Goal: Task Accomplishment & Management: Manage account settings

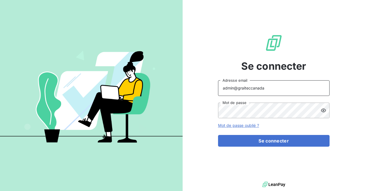
click at [264, 89] on input "admin@graiteccanada" at bounding box center [274, 88] width 112 height 16
type input "admin@sonatelfixe"
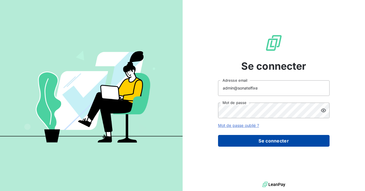
click at [261, 144] on button "Se connecter" at bounding box center [274, 141] width 112 height 12
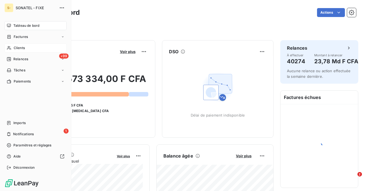
click at [15, 46] on span "Clients" at bounding box center [19, 48] width 11 height 5
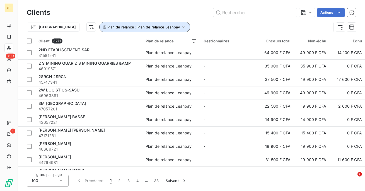
click at [181, 26] on icon "button" at bounding box center [184, 27] width 6 height 6
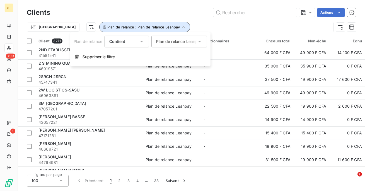
click at [181, 26] on icon "button" at bounding box center [184, 27] width 6 height 6
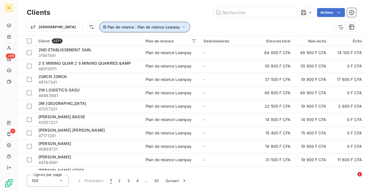
click at [181, 26] on icon "button" at bounding box center [184, 27] width 6 height 6
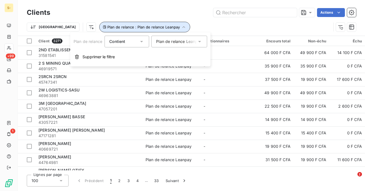
click at [181, 26] on icon "button" at bounding box center [184, 27] width 6 height 6
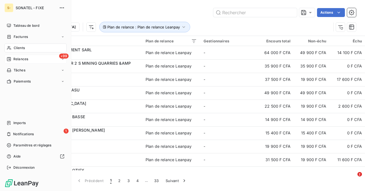
click at [13, 63] on div "+99 Relances" at bounding box center [35, 59] width 62 height 9
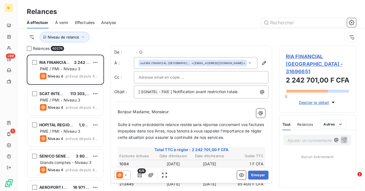
scroll to position [137, 77]
click at [353, 24] on icon "button" at bounding box center [351, 22] width 5 height 5
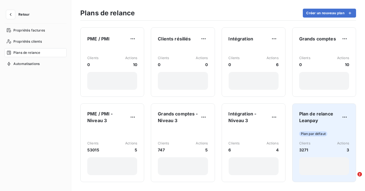
click at [340, 131] on div "Plan par défaut Clients 3271 Actions 3" at bounding box center [325, 151] width 50 height 47
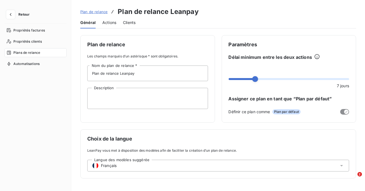
click at [107, 25] on div "Actions" at bounding box center [109, 23] width 14 height 12
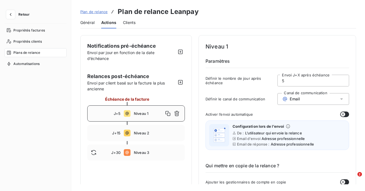
click at [129, 23] on span "Clients" at bounding box center [129, 23] width 13 height 6
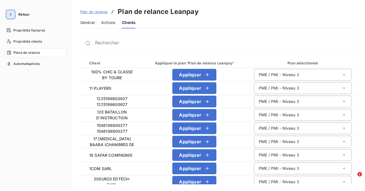
click at [13, 16] on icon "button" at bounding box center [11, 15] width 6 height 6
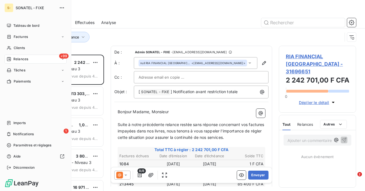
scroll to position [137, 77]
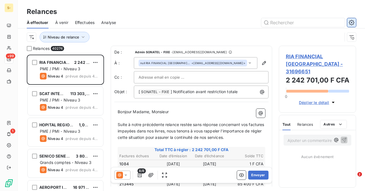
click at [349, 25] on icon "button" at bounding box center [352, 23] width 6 height 6
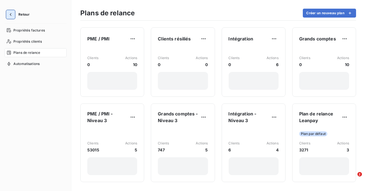
click at [13, 17] on icon "button" at bounding box center [11, 15] width 6 height 6
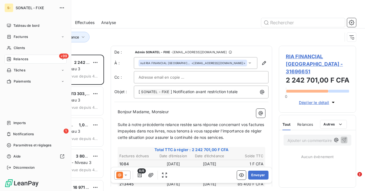
scroll to position [137, 77]
click at [14, 48] on span "Clients" at bounding box center [19, 48] width 11 height 5
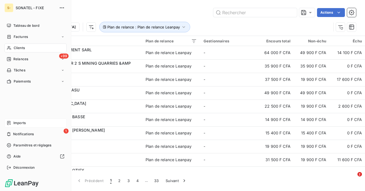
click at [22, 124] on span "Imports" at bounding box center [19, 123] width 12 height 5
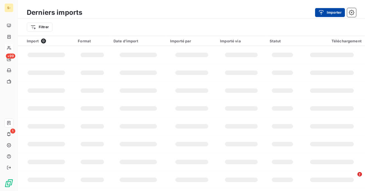
click at [326, 13] on div "button" at bounding box center [323, 13] width 8 height 6
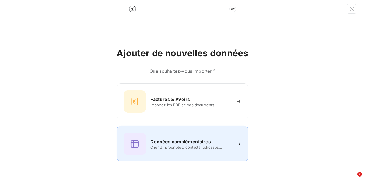
click at [177, 143] on h6 "Données complémentaires" at bounding box center [180, 141] width 60 height 7
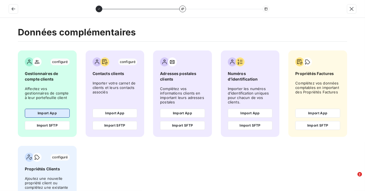
click at [46, 116] on button "Import App" at bounding box center [47, 113] width 45 height 9
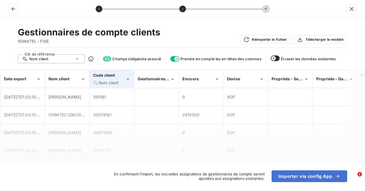
click at [109, 79] on div "Code client Nom client" at bounding box center [109, 79] width 32 height 13
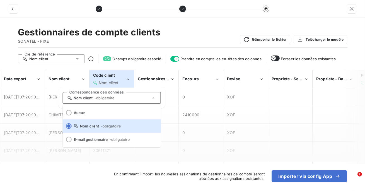
click at [76, 58] on icon at bounding box center [78, 59] width 6 height 6
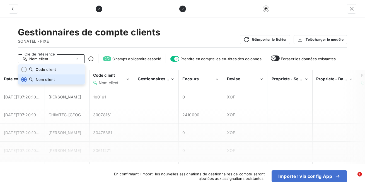
click at [71, 68] on li "Code client" at bounding box center [51, 69] width 67 height 10
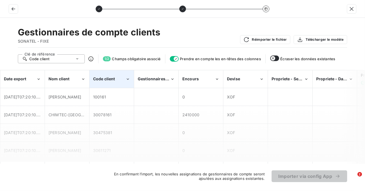
click at [117, 82] on div "Code client" at bounding box center [112, 79] width 44 height 17
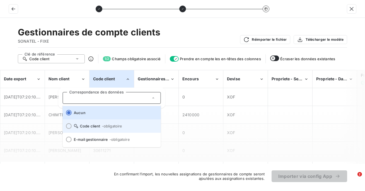
click at [102, 124] on span "- obligatoire" at bounding box center [112, 126] width 20 height 4
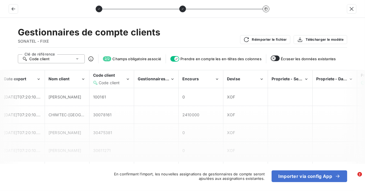
scroll to position [0, 126]
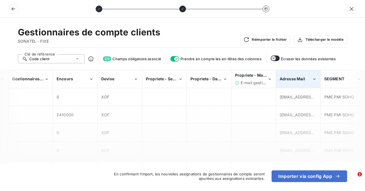
click at [297, 79] on span "Adresse Mail" at bounding box center [292, 79] width 25 height 5
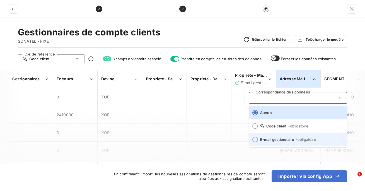
click at [282, 137] on li "E-mail gestionnaire - obligatoire" at bounding box center [298, 139] width 98 height 13
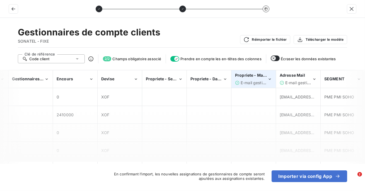
click at [259, 79] on div "Propriete - Marchés E-mail gestionnaire" at bounding box center [251, 79] width 32 height 13
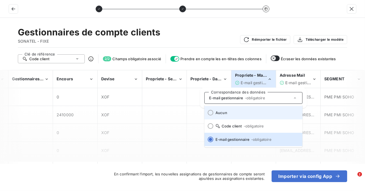
click at [212, 113] on div at bounding box center [211, 113] width 6 height 6
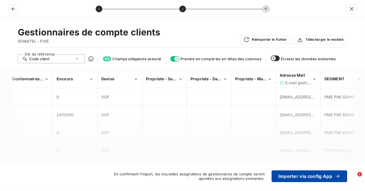
click at [301, 174] on button "Importer via config App" at bounding box center [310, 177] width 76 height 12
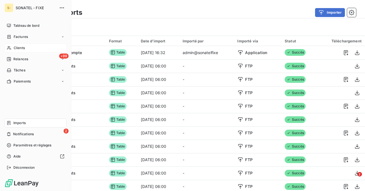
click at [22, 50] on span "Clients" at bounding box center [19, 48] width 11 height 5
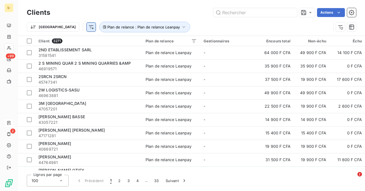
click at [63, 27] on html "S- +99 2 Clients Actions Trier Plan de relance : Plan de relance Leanpay Client…" at bounding box center [182, 95] width 365 height 191
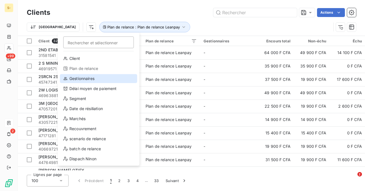
click at [87, 81] on div "Gestionnaires" at bounding box center [98, 78] width 77 height 9
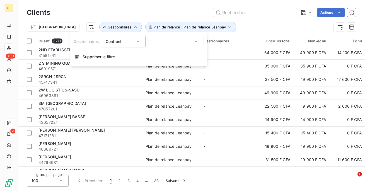
click at [164, 40] on div at bounding box center [176, 42] width 56 height 12
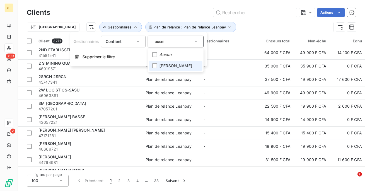
type input "ousm"
click at [170, 67] on span "[PERSON_NAME]" at bounding box center [176, 66] width 33 height 6
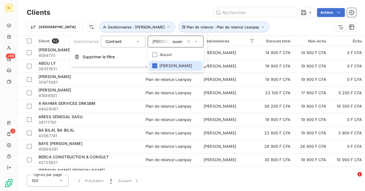
click at [266, 22] on div "Trier Plan de relance : Plan de relance Leanpay Gestionnaires : [PERSON_NAME]" at bounding box center [179, 27] width 305 height 11
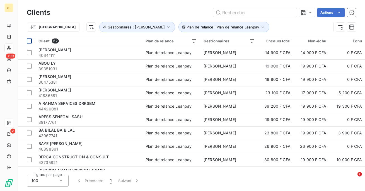
click at [29, 42] on div at bounding box center [29, 41] width 5 height 5
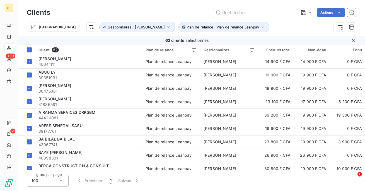
click at [322, 18] on div "Clients Actions" at bounding box center [192, 13] width 330 height 12
click at [324, 14] on html "S- +99 2 Clients Actions Trier Plan de relance : Plan de relance Leanpay Gestio…" at bounding box center [182, 95] width 365 height 191
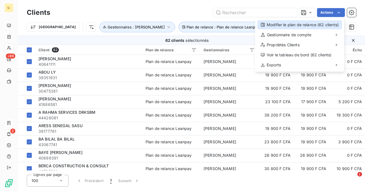
click at [307, 23] on div "Modifier le plan de relance (62 clients)" at bounding box center [300, 24] width 85 height 9
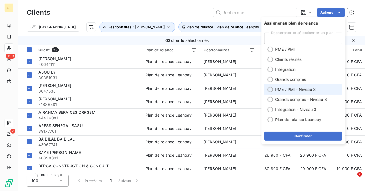
click at [269, 90] on div at bounding box center [271, 90] width 6 height 6
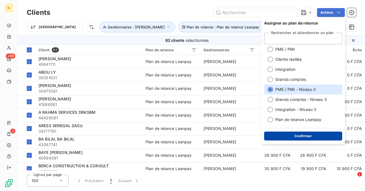
click at [302, 136] on button "Confirmer" at bounding box center [303, 136] width 78 height 9
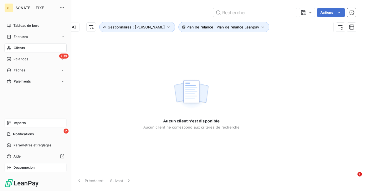
click at [11, 164] on div "Déconnexion" at bounding box center [35, 167] width 62 height 9
